Goal: Information Seeking & Learning: Understand process/instructions

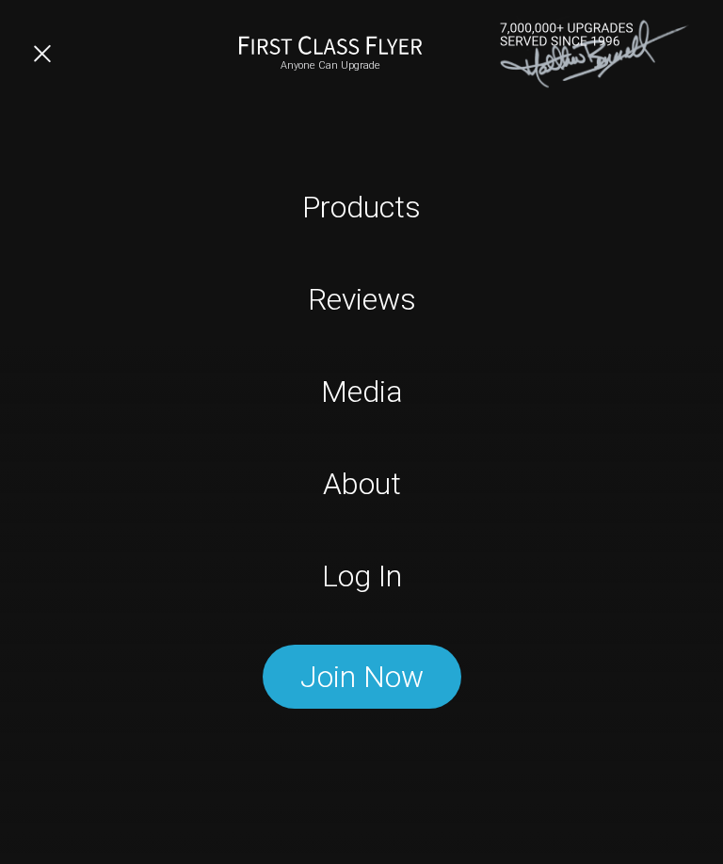
click at [370, 565] on link "Log In" at bounding box center [362, 576] width 454 height 47
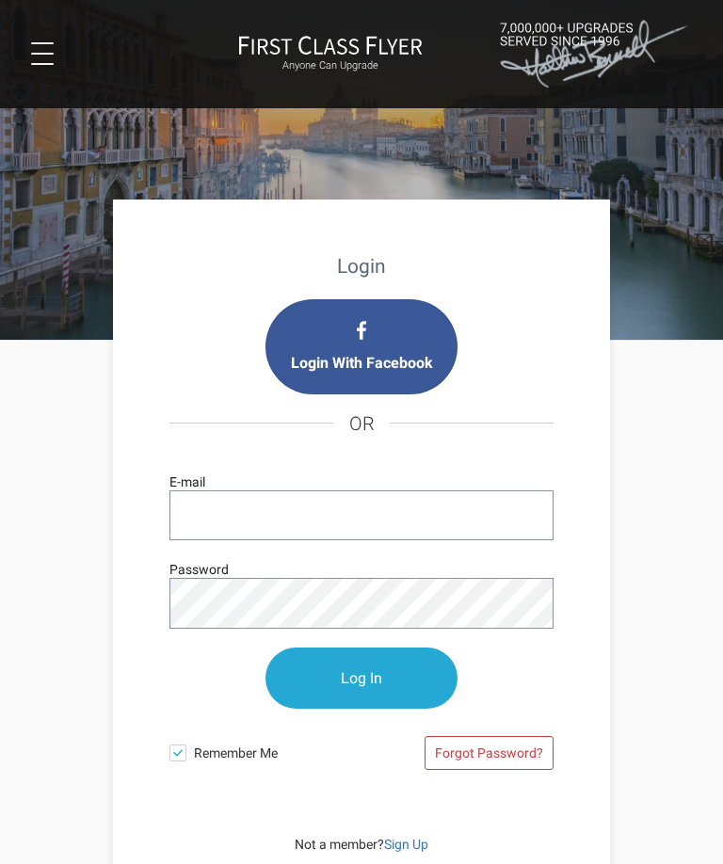
click at [282, 510] on input "E-mail" at bounding box center [362, 516] width 384 height 50
type input "mjslomak@gmail.com"
click at [362, 679] on input "Log In" at bounding box center [362, 678] width 192 height 61
click at [367, 696] on input "Log In" at bounding box center [362, 678] width 192 height 61
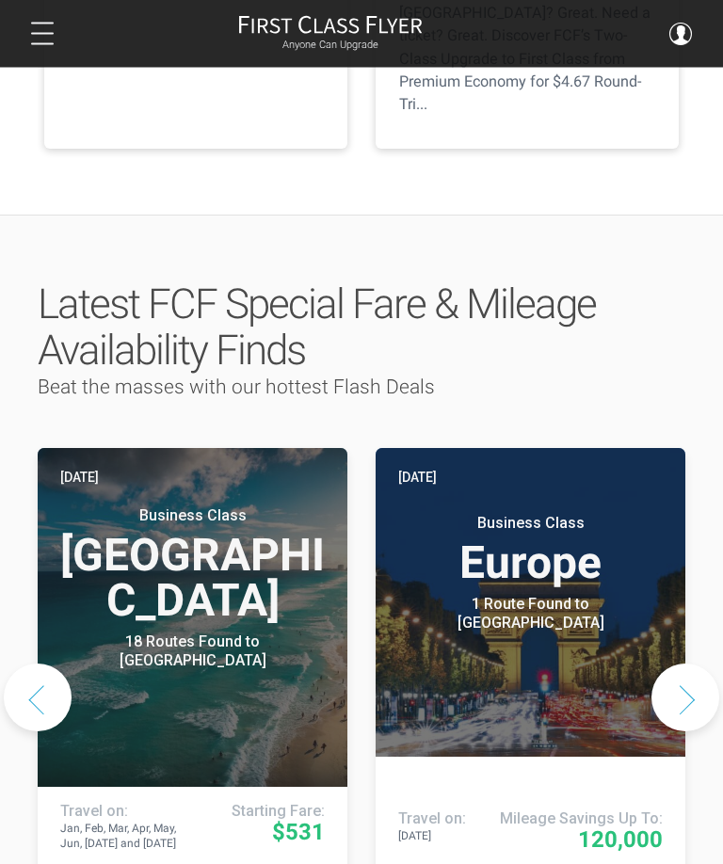
scroll to position [783, 0]
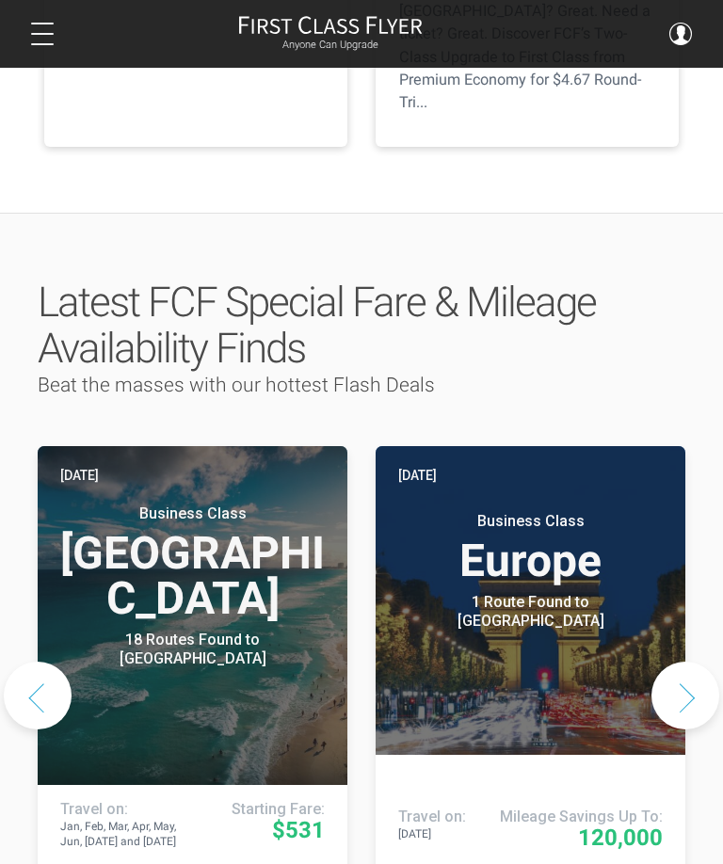
click at [694, 662] on button "Next slide" at bounding box center [686, 696] width 68 height 68
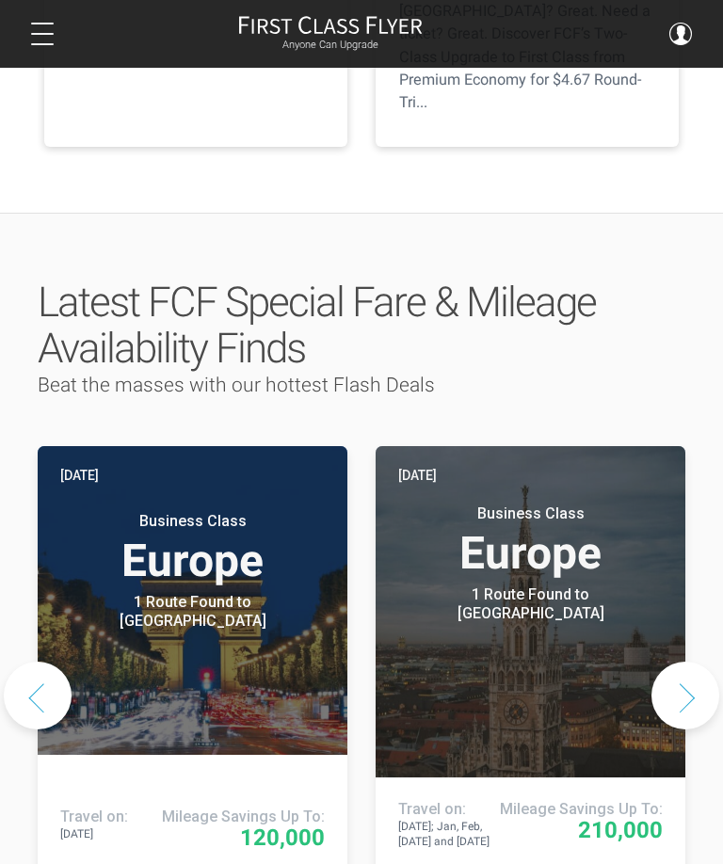
click at [688, 662] on button "Next slide" at bounding box center [686, 696] width 68 height 68
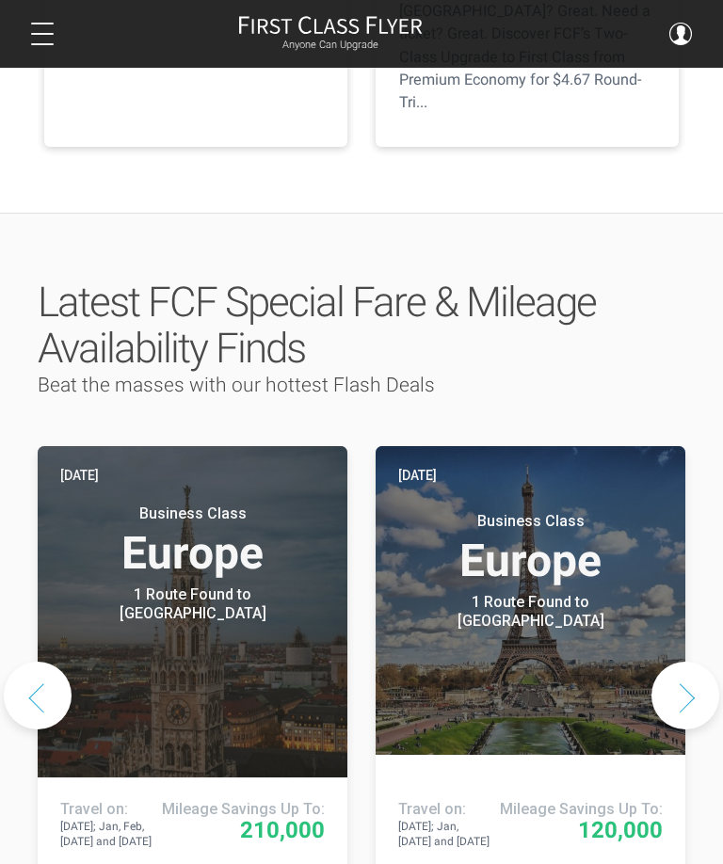
click at [701, 662] on button "Next slide" at bounding box center [686, 696] width 68 height 68
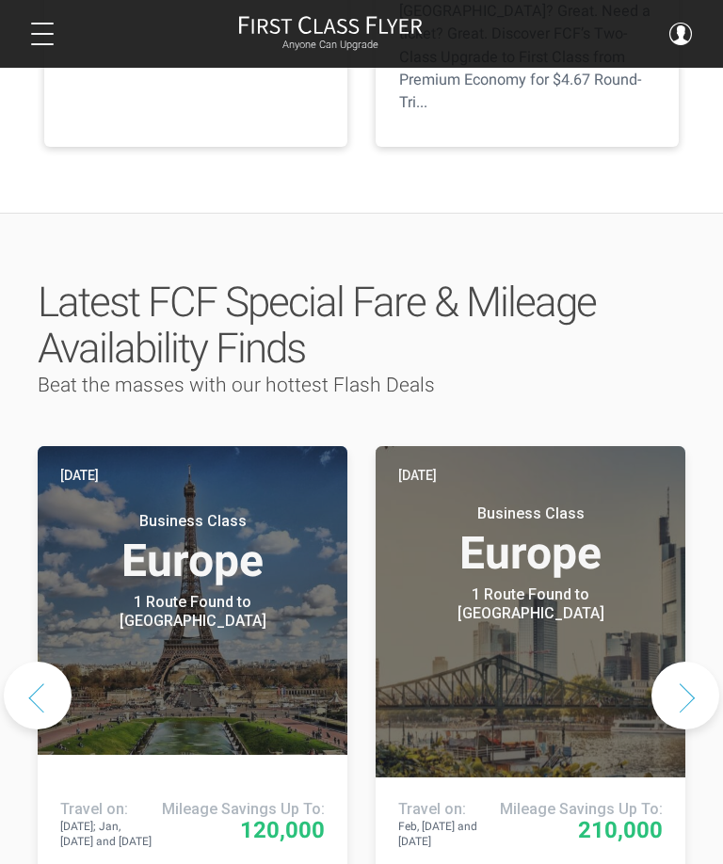
click at [700, 662] on button "Next slide" at bounding box center [686, 696] width 68 height 68
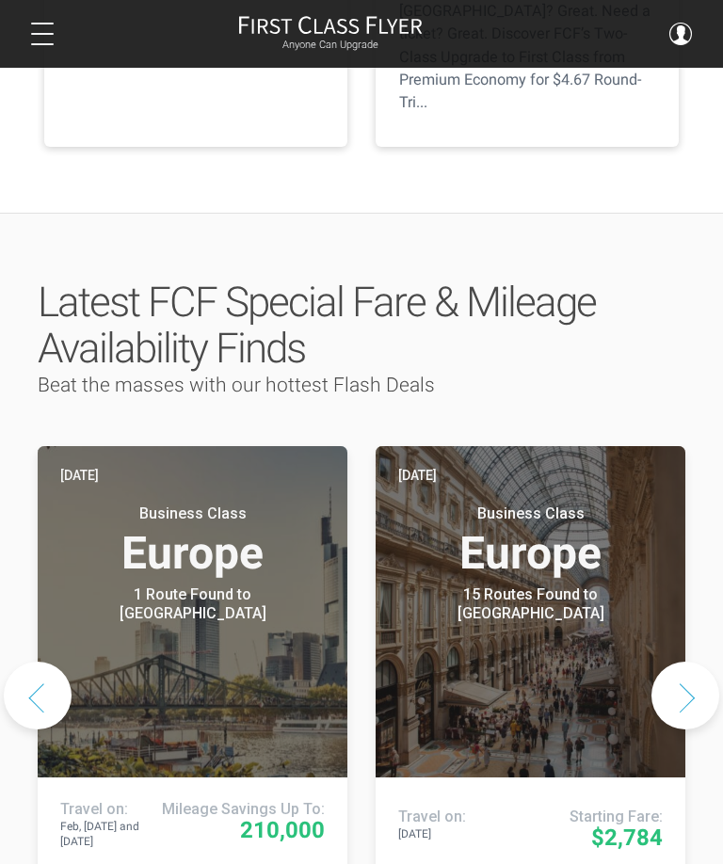
click at [697, 662] on button "Next slide" at bounding box center [686, 696] width 68 height 68
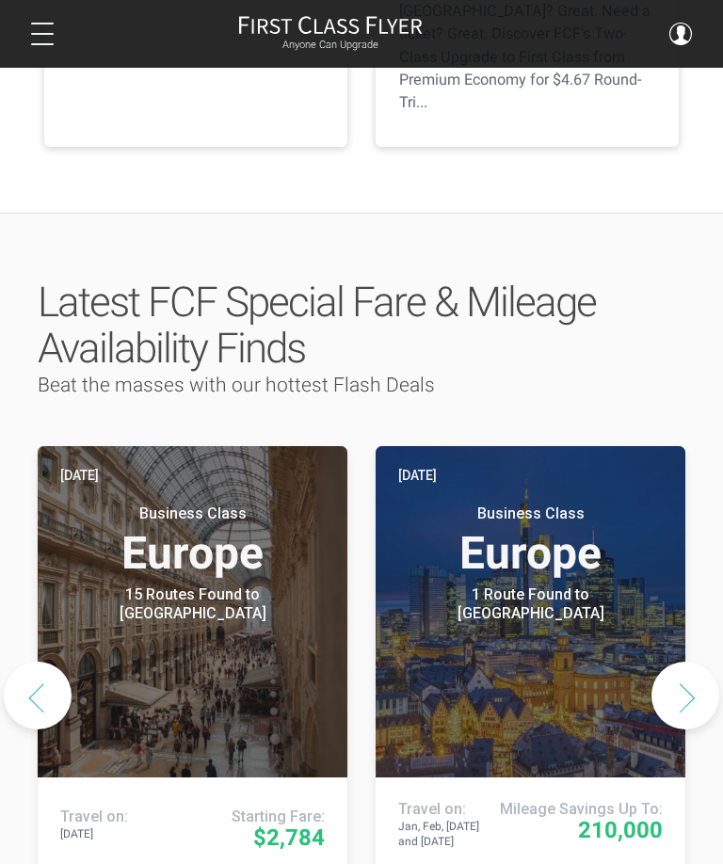
click at [699, 662] on button "Next slide" at bounding box center [686, 696] width 68 height 68
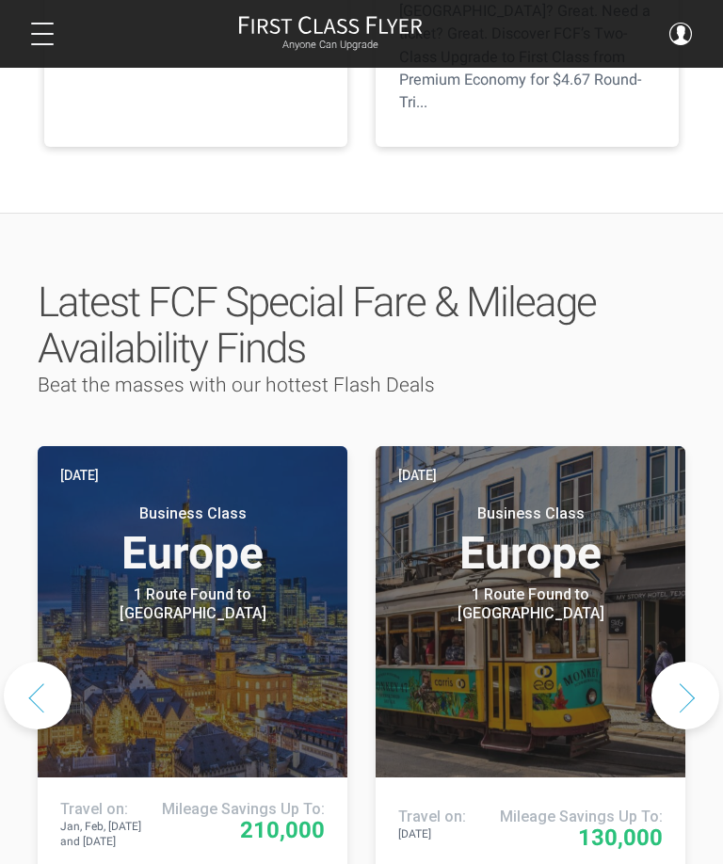
click at [696, 662] on button "Next slide" at bounding box center [686, 696] width 68 height 68
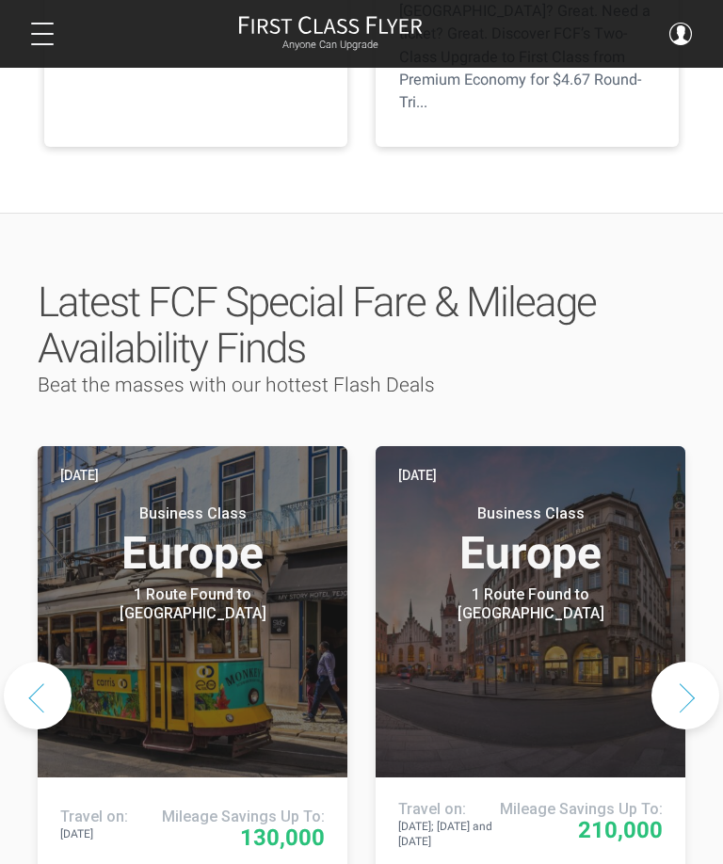
click at [693, 662] on button "Next slide" at bounding box center [686, 696] width 68 height 68
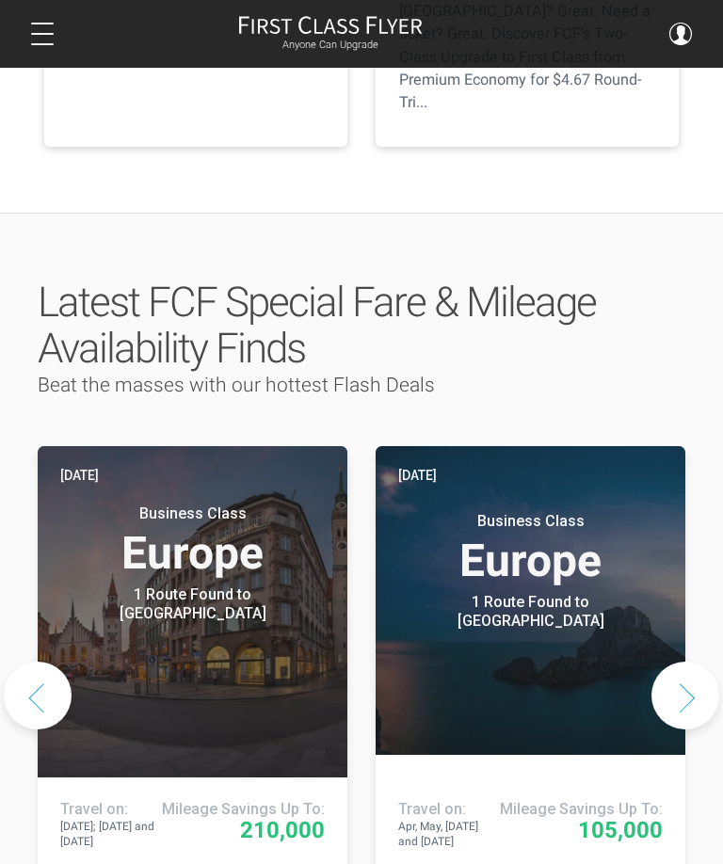
click at [697, 662] on button "Next slide" at bounding box center [686, 696] width 68 height 68
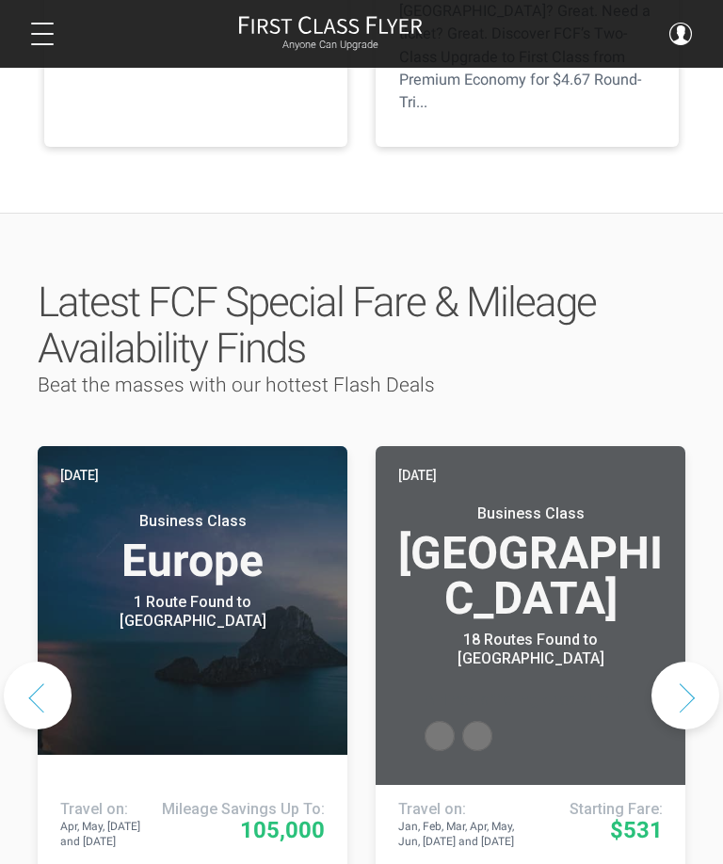
click at [697, 662] on button "Next slide" at bounding box center [686, 696] width 68 height 68
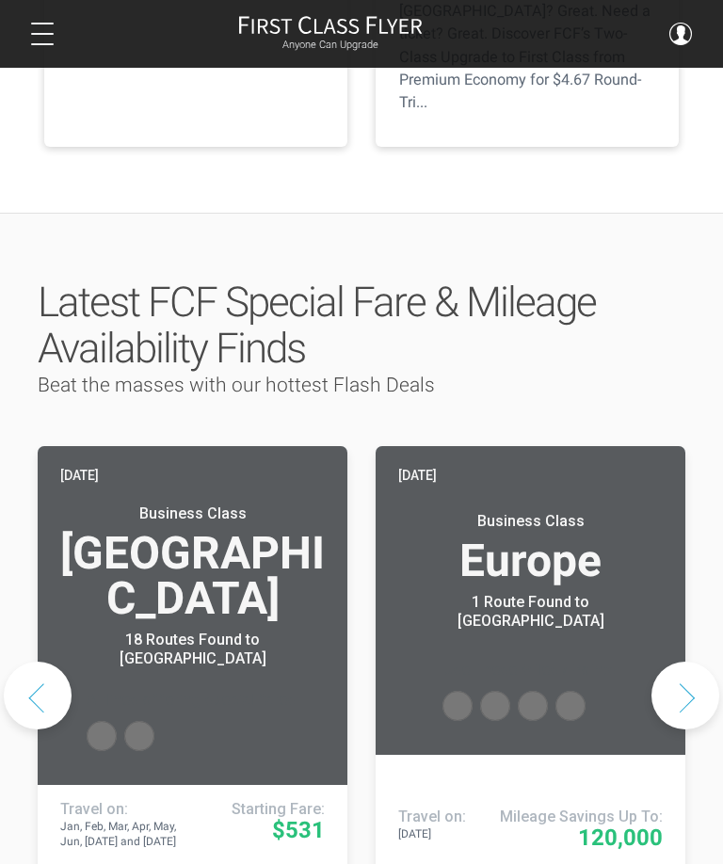
click at [697, 662] on button "Next slide" at bounding box center [686, 696] width 68 height 68
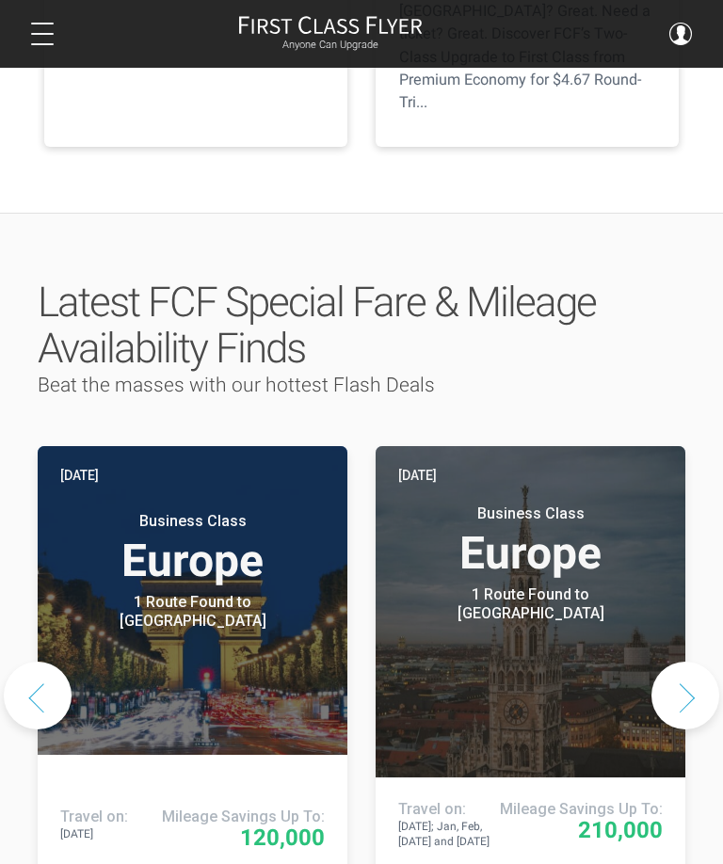
click at [695, 662] on button "Next slide" at bounding box center [686, 696] width 68 height 68
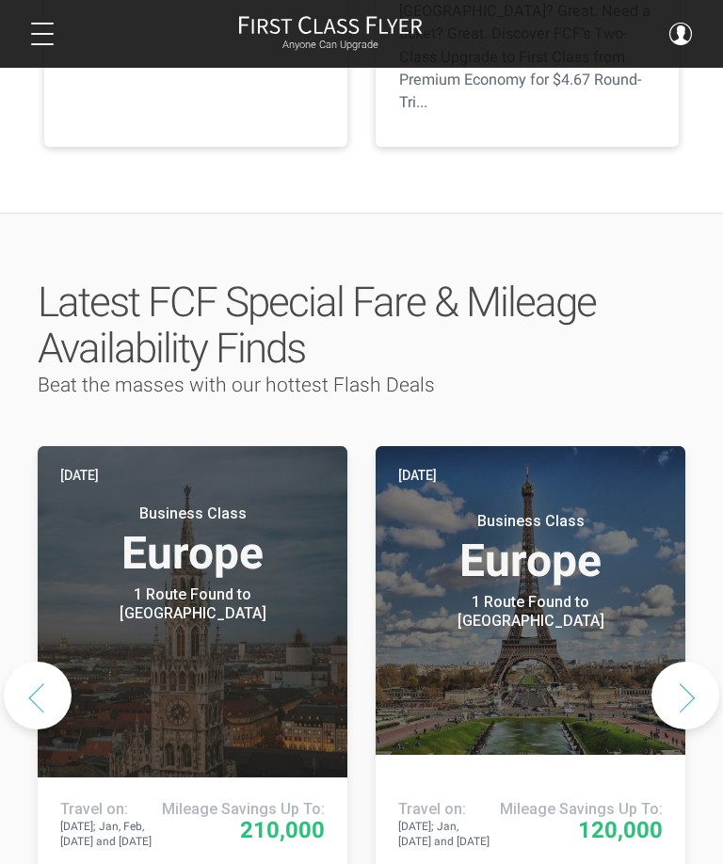
click at [702, 662] on button "Next slide" at bounding box center [686, 696] width 68 height 68
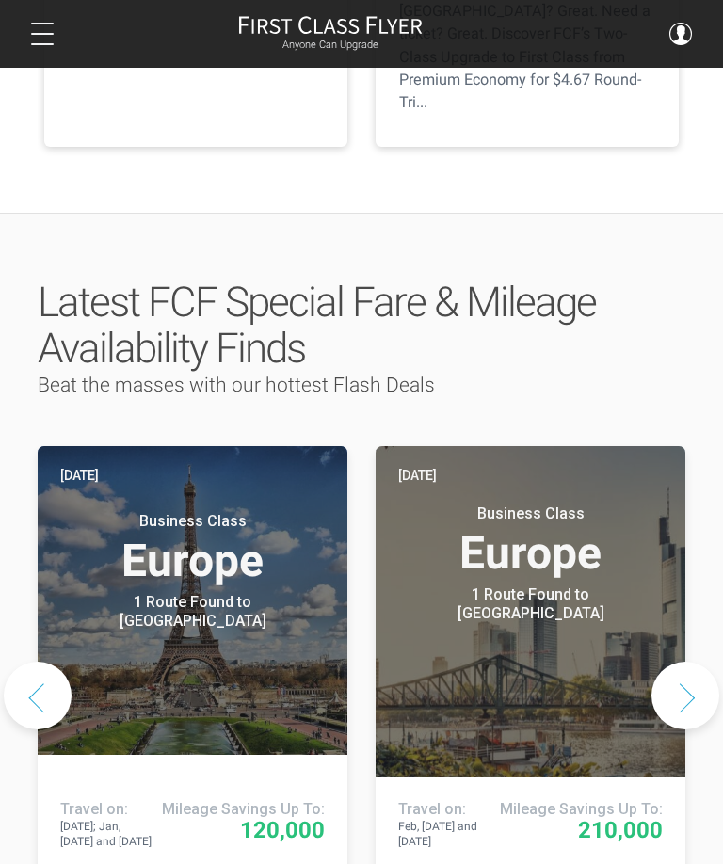
click at [702, 662] on button "Next slide" at bounding box center [686, 696] width 68 height 68
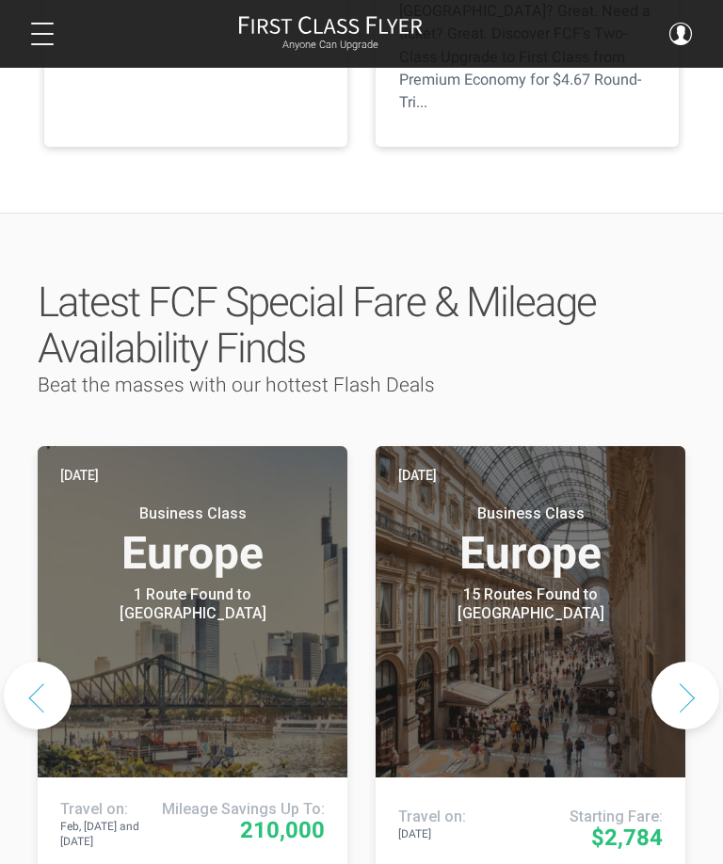
click at [698, 662] on button "Next slide" at bounding box center [686, 696] width 68 height 68
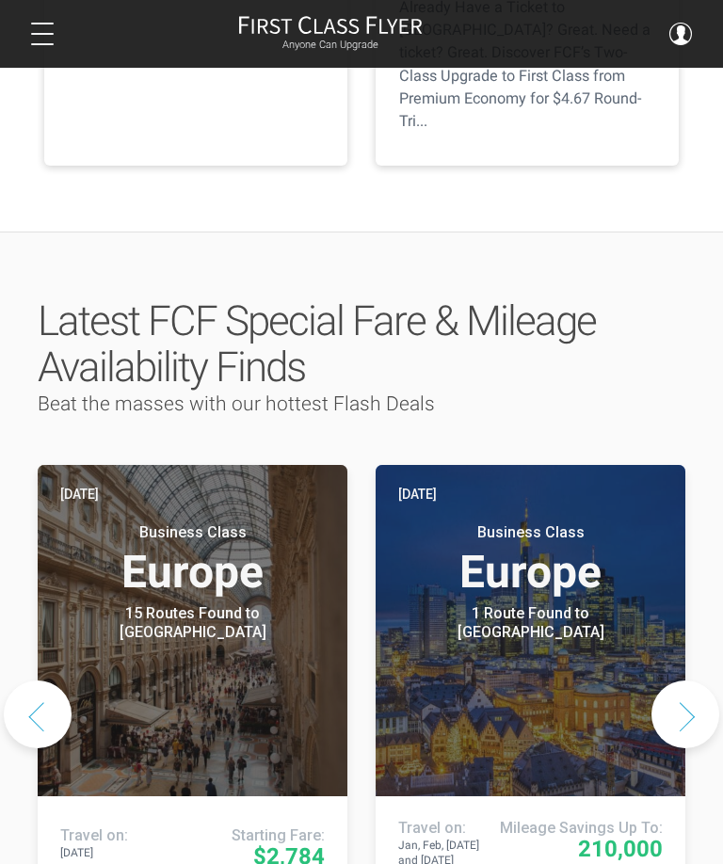
scroll to position [764, 0]
click at [702, 682] on button "Next slide" at bounding box center [686, 716] width 68 height 68
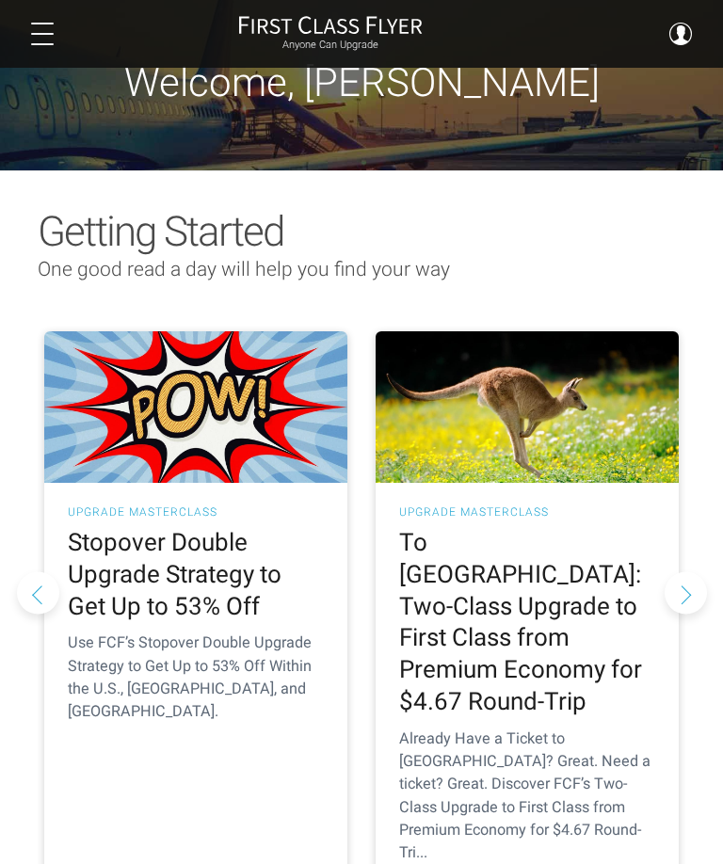
scroll to position [0, 0]
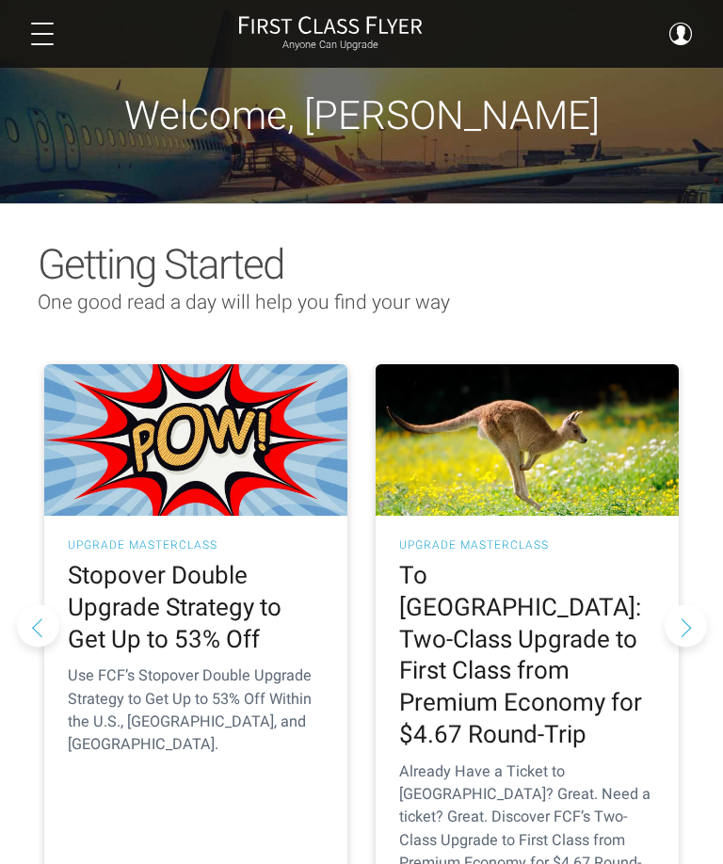
click at [697, 605] on button "Next slide" at bounding box center [686, 626] width 42 height 42
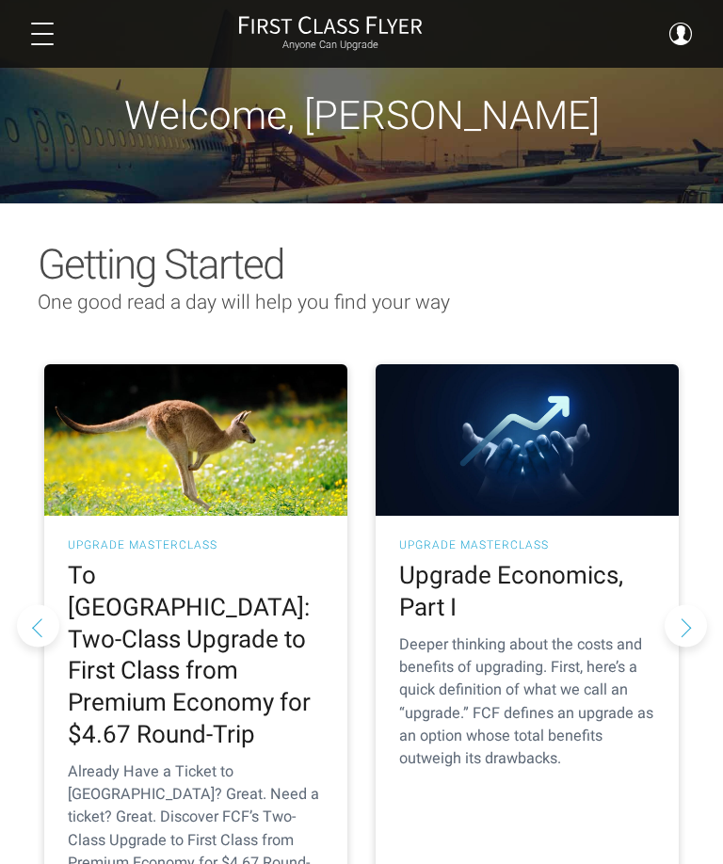
click at [702, 605] on button "Next slide" at bounding box center [686, 626] width 42 height 42
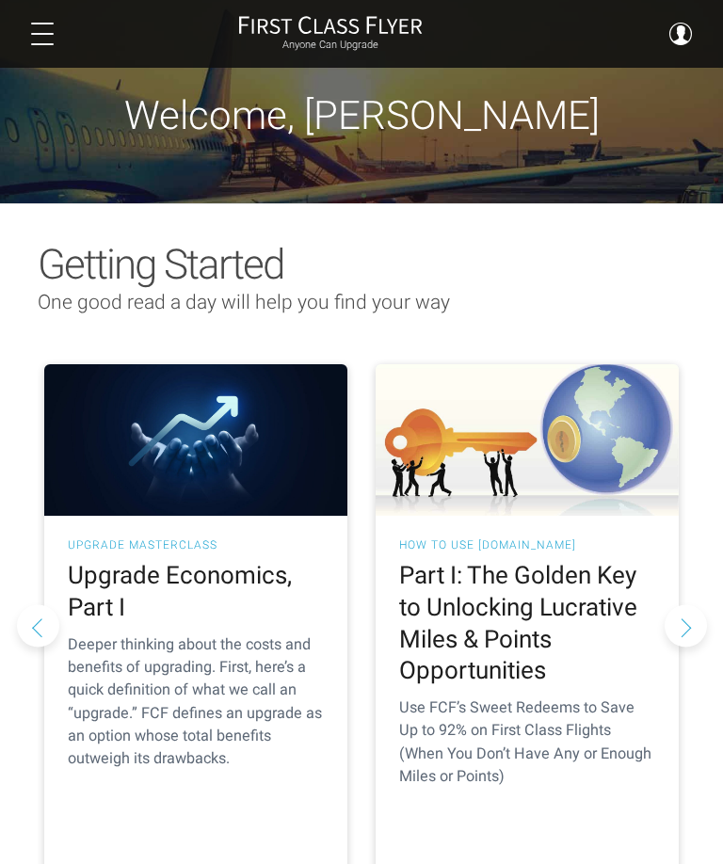
click at [700, 605] on button "Next slide" at bounding box center [686, 626] width 42 height 42
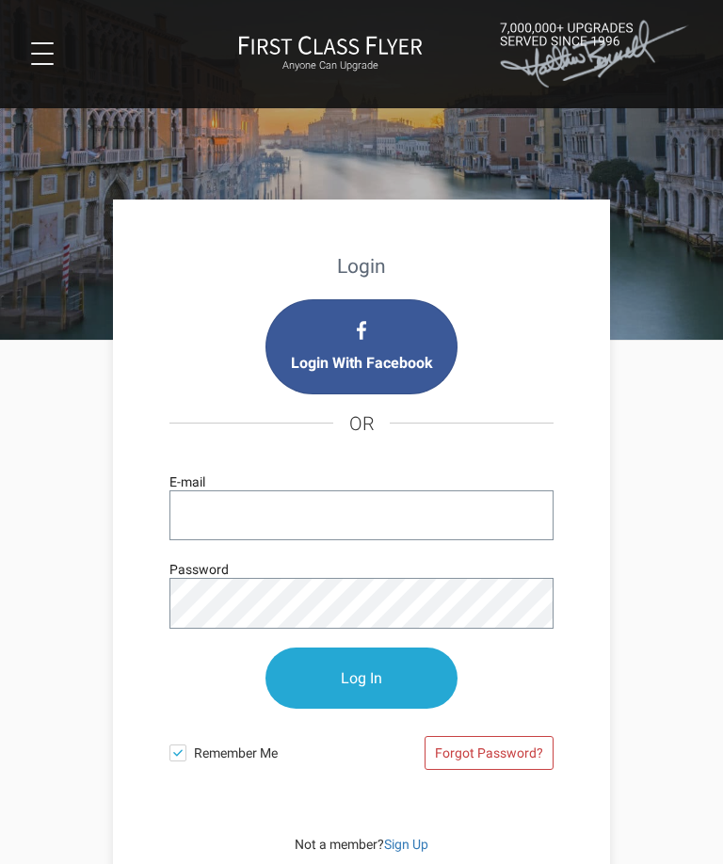
click at [694, 417] on div "Login Login With Facebook OR E-mail Password Log In Remember Me Forgot Password…" at bounding box center [362, 627] width 686 height 573
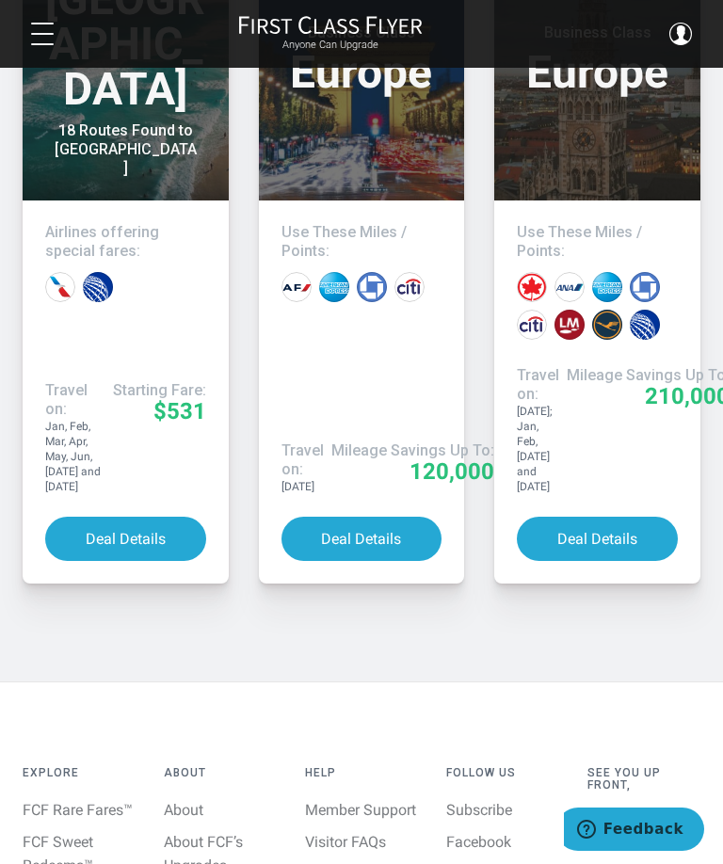
scroll to position [4709, 0]
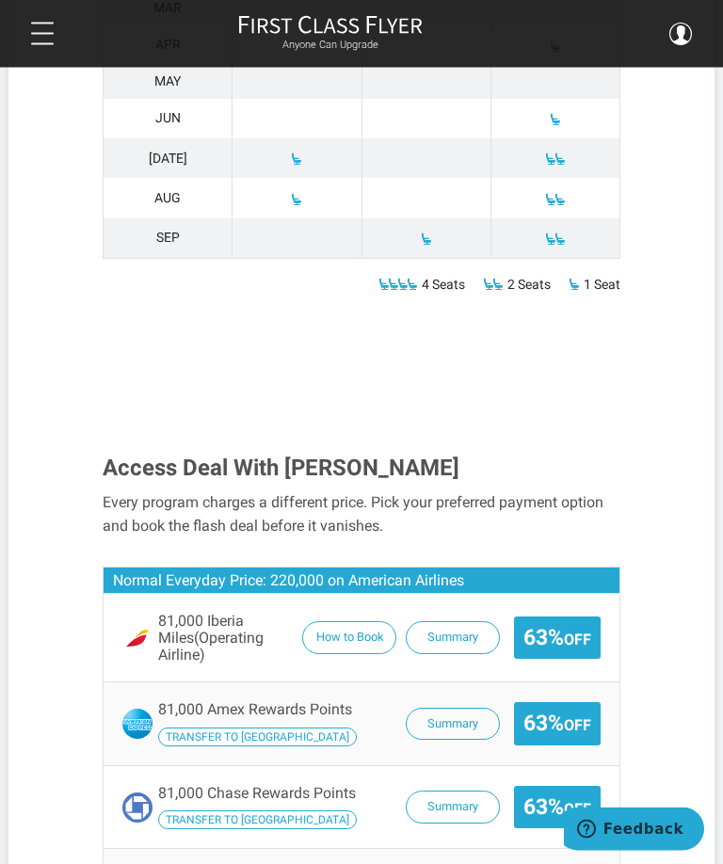
scroll to position [1557, 0]
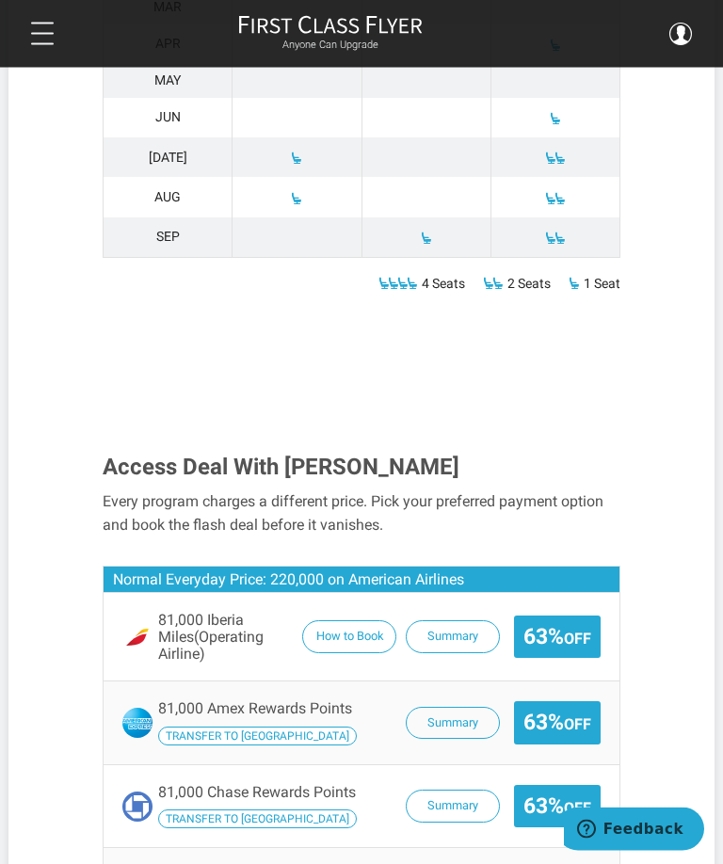
click at [370, 622] on button "How to Book" at bounding box center [349, 638] width 94 height 33
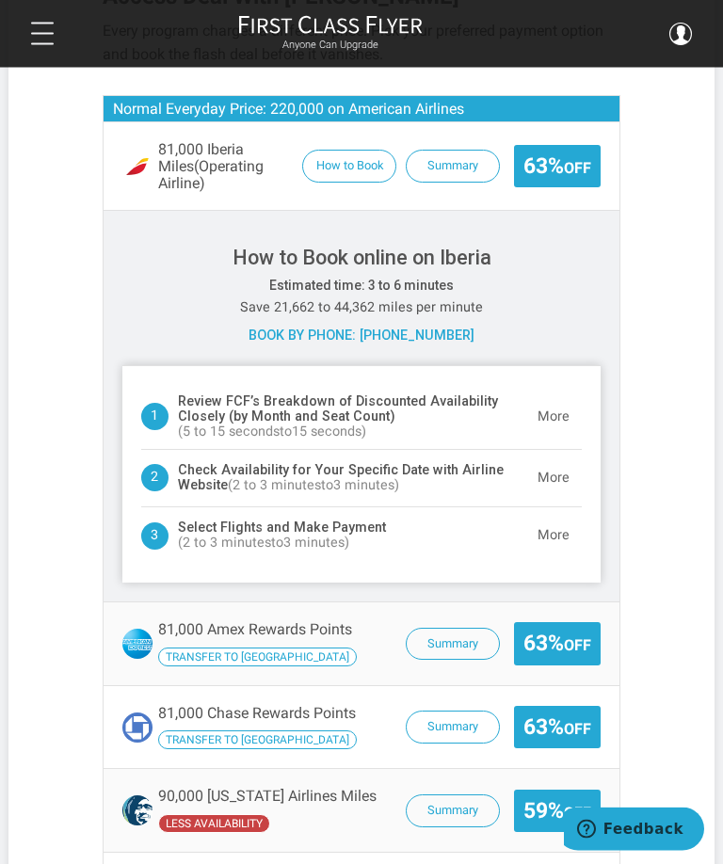
scroll to position [2028, 0]
click at [547, 460] on button "More" at bounding box center [553, 479] width 57 height 38
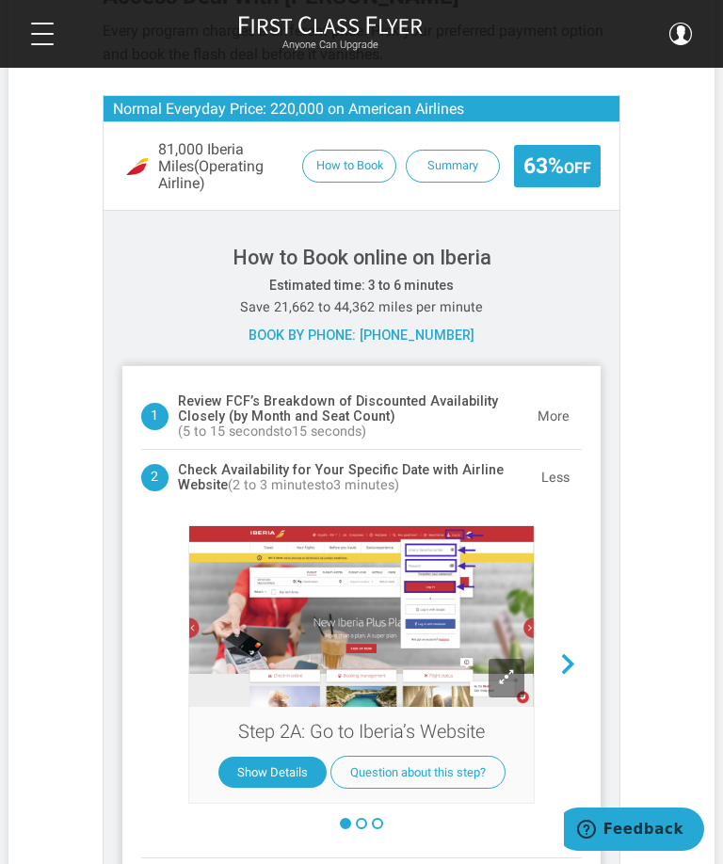
scroll to position [2291, 0]
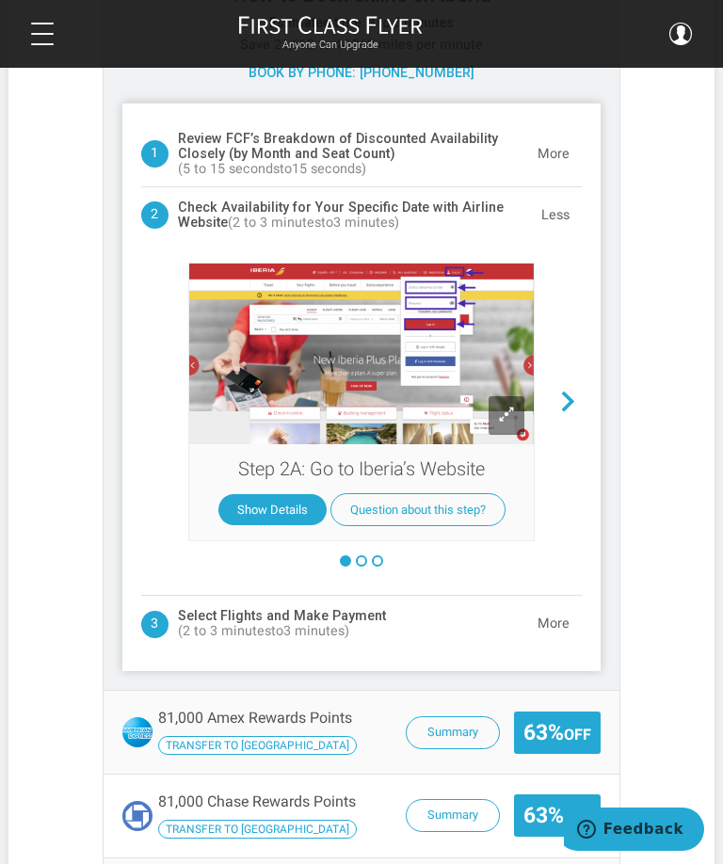
click at [569, 389] on span at bounding box center [568, 402] width 27 height 27
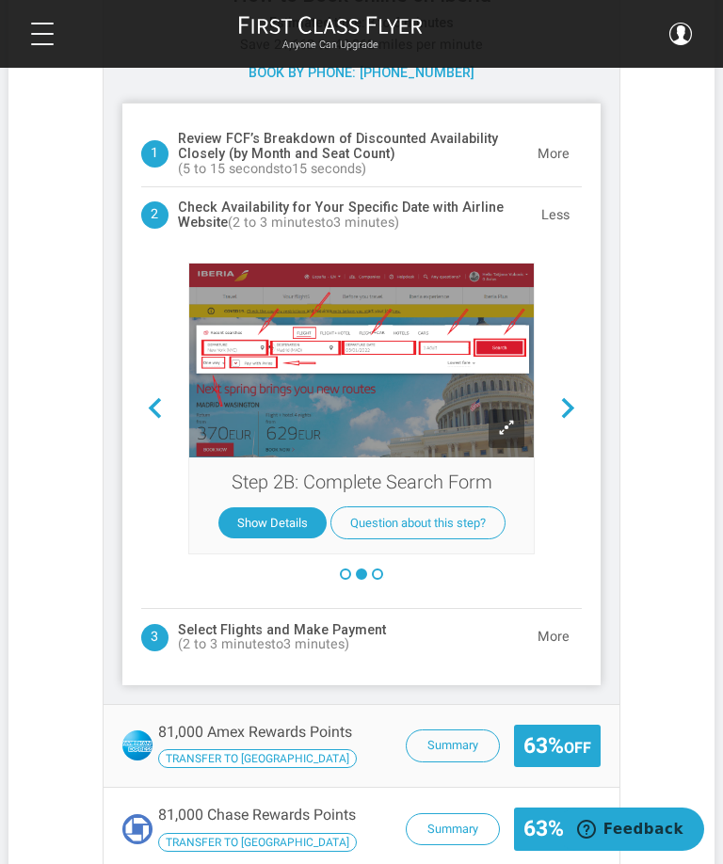
click at [161, 396] on span at bounding box center [154, 409] width 27 height 27
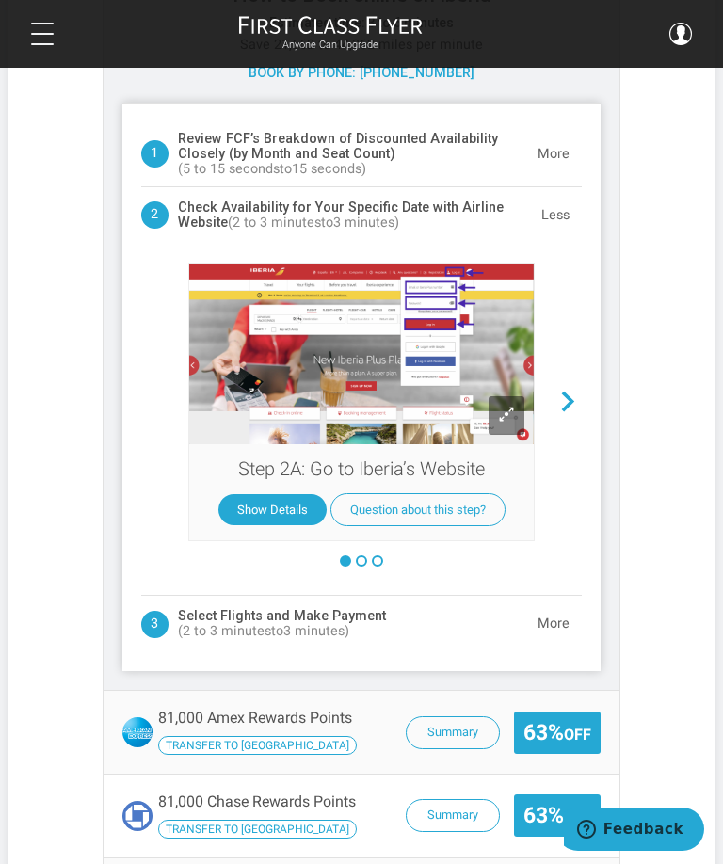
click at [271, 494] on button "Show Details" at bounding box center [272, 509] width 108 height 31
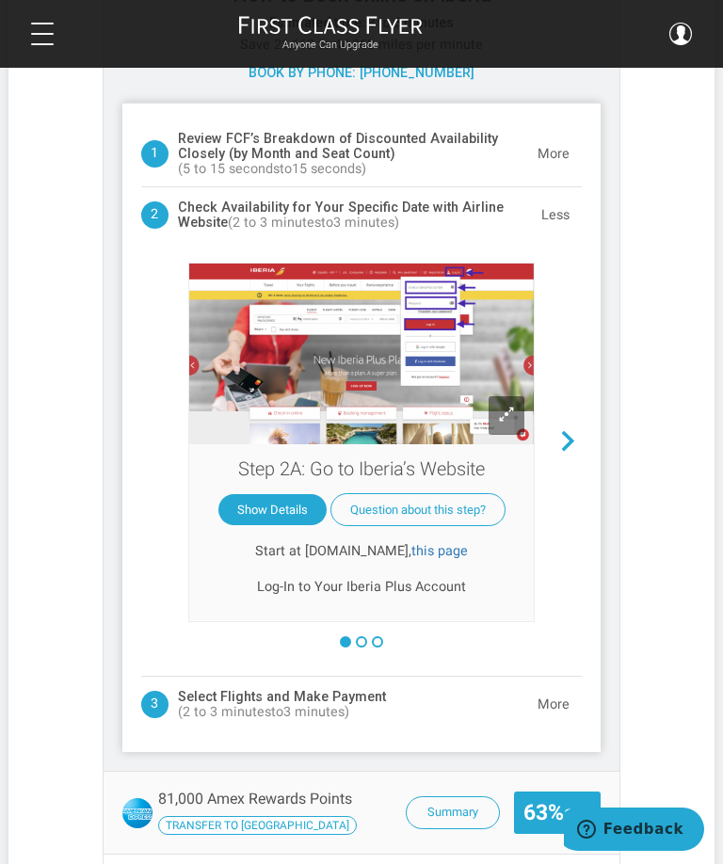
click at [424, 543] on link "this page" at bounding box center [440, 551] width 57 height 16
